Goal: Register for event/course

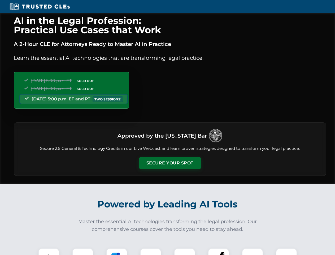
click at [170, 163] on button "Secure Your Spot" at bounding box center [170, 163] width 62 height 12
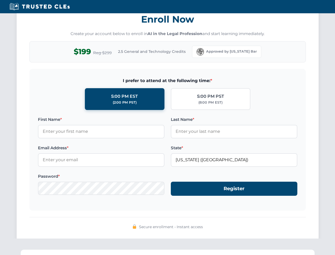
click at [49, 251] on div "AI in the Legal Profession: Practical Use Cases that Work A 2-Hour CLE for Atto…" at bounding box center [167, 173] width 335 height 1241
